Goal: Task Accomplishment & Management: Complete application form

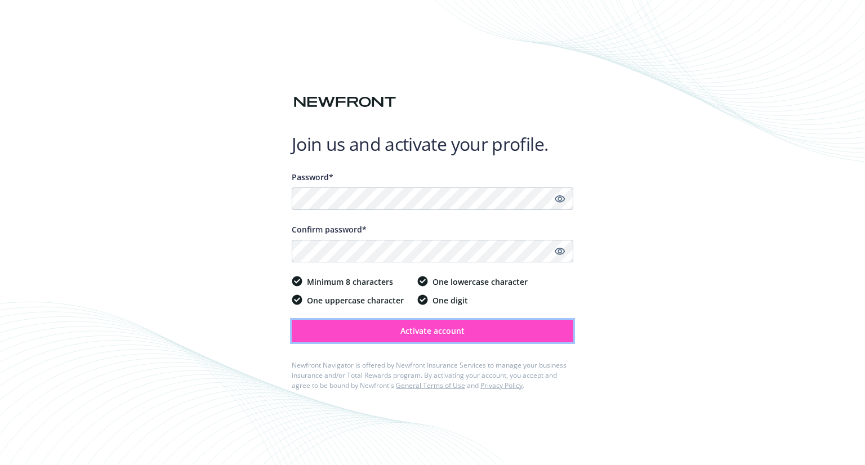
click at [441, 332] on span "Activate account" at bounding box center [433, 331] width 64 height 11
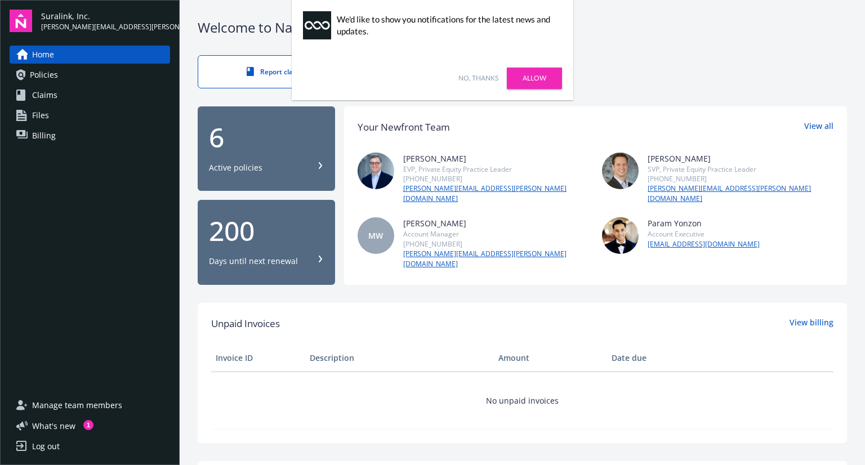
click at [514, 74] on link "Allow" at bounding box center [534, 78] width 55 height 21
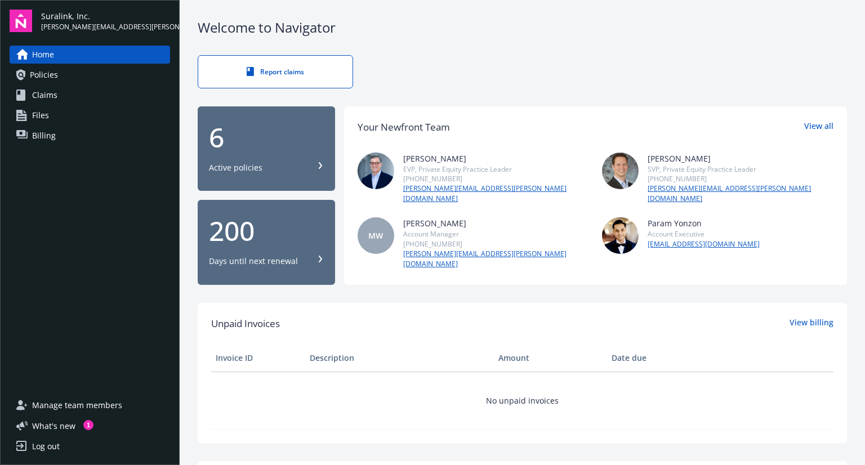
click at [395, 47] on div "Welcome to Navigator Report claims 6 Active policies 200 Days until next renewa…" at bounding box center [523, 419] width 686 height 838
